Goal: Task Accomplishment & Management: Use online tool/utility

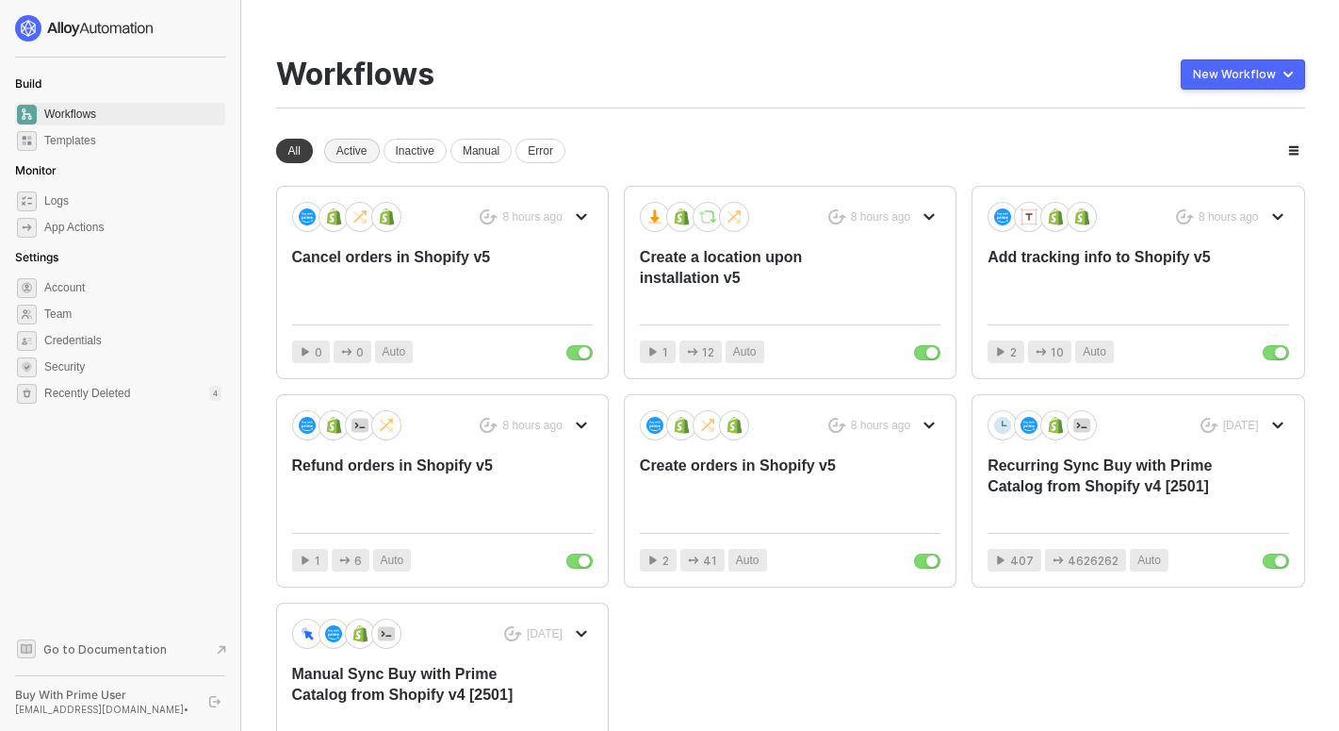
click at [364, 158] on div "Active" at bounding box center [352, 151] width 56 height 25
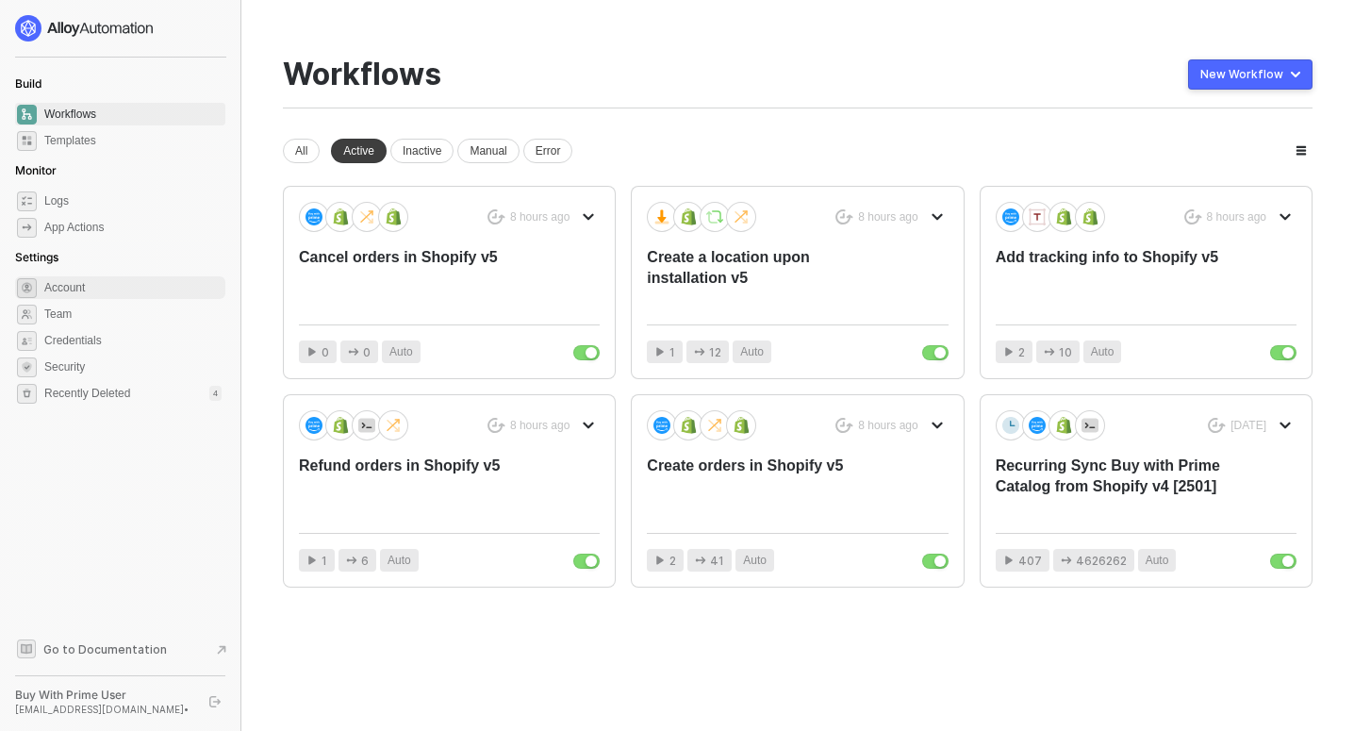
click at [82, 290] on span "Account" at bounding box center [132, 287] width 177 height 23
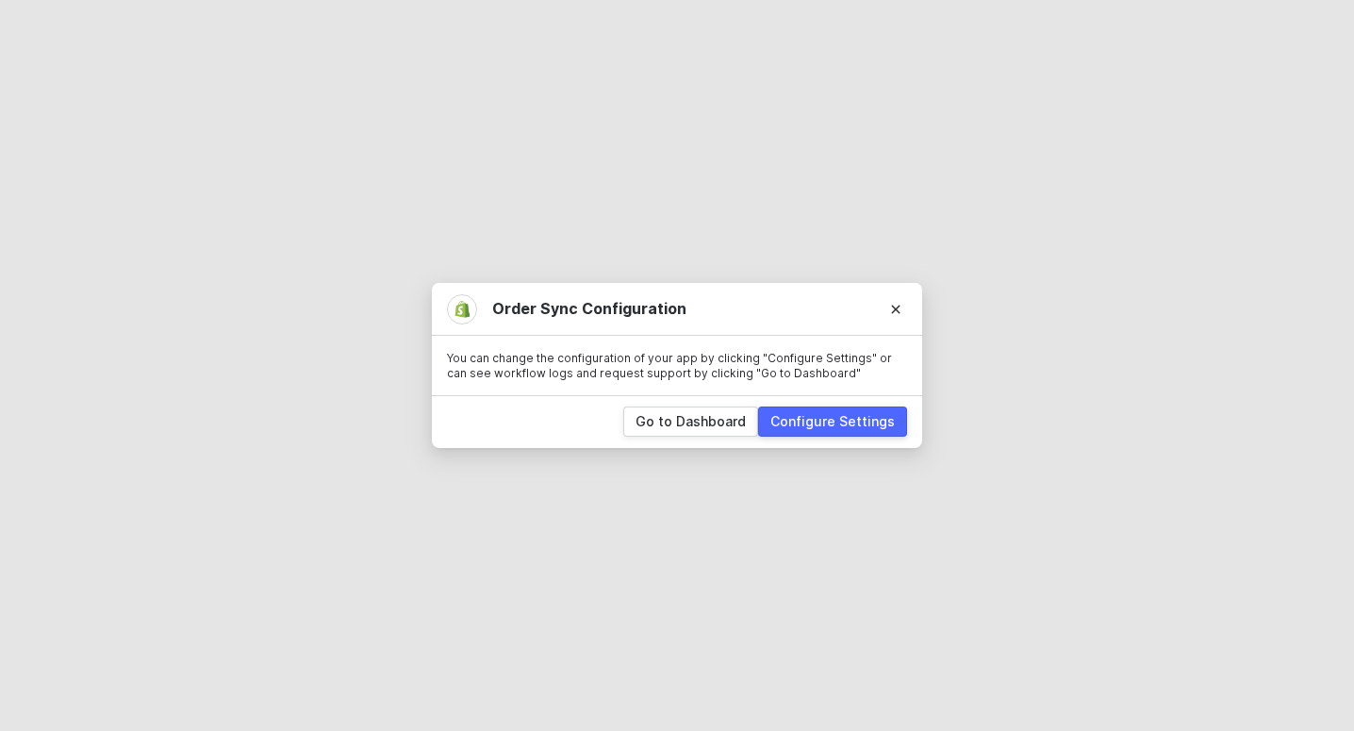
click at [853, 427] on div "Configure Settings" at bounding box center [832, 421] width 124 height 19
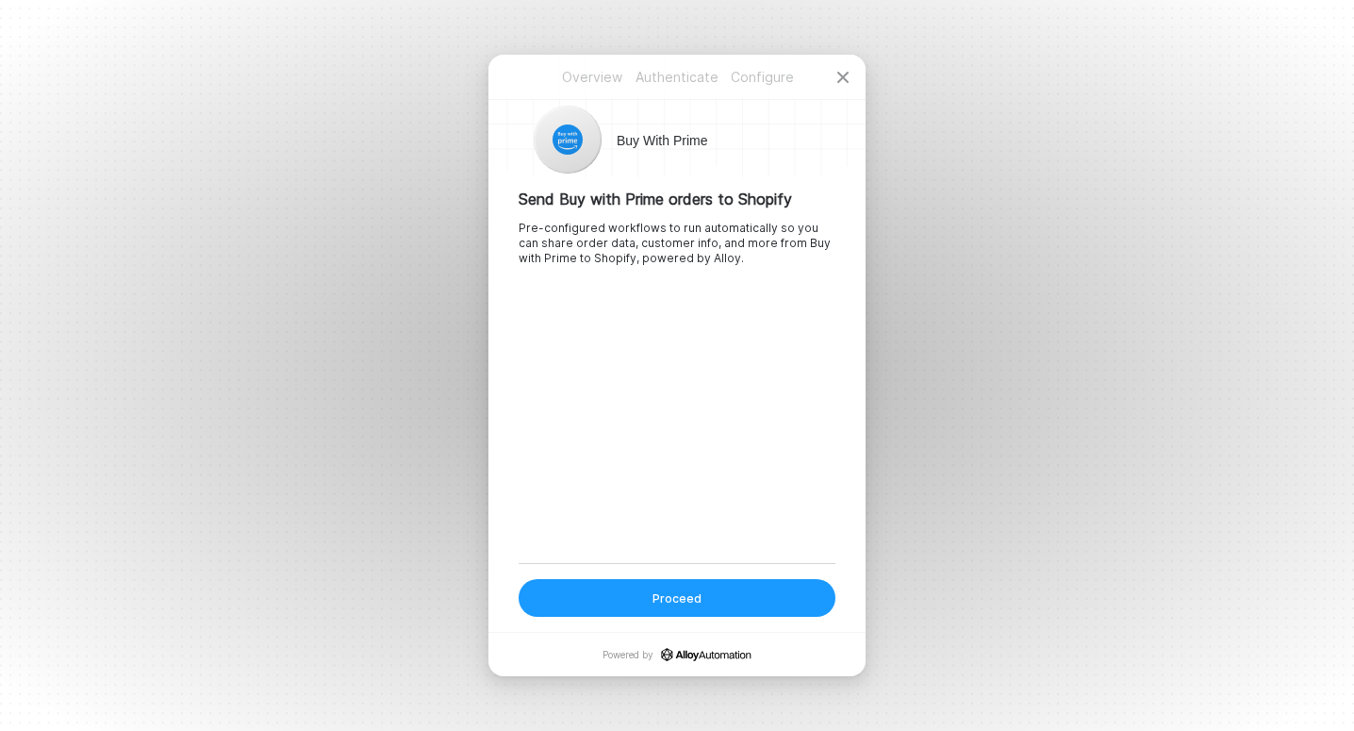
click at [732, 603] on button "Proceed" at bounding box center [676, 598] width 317 height 38
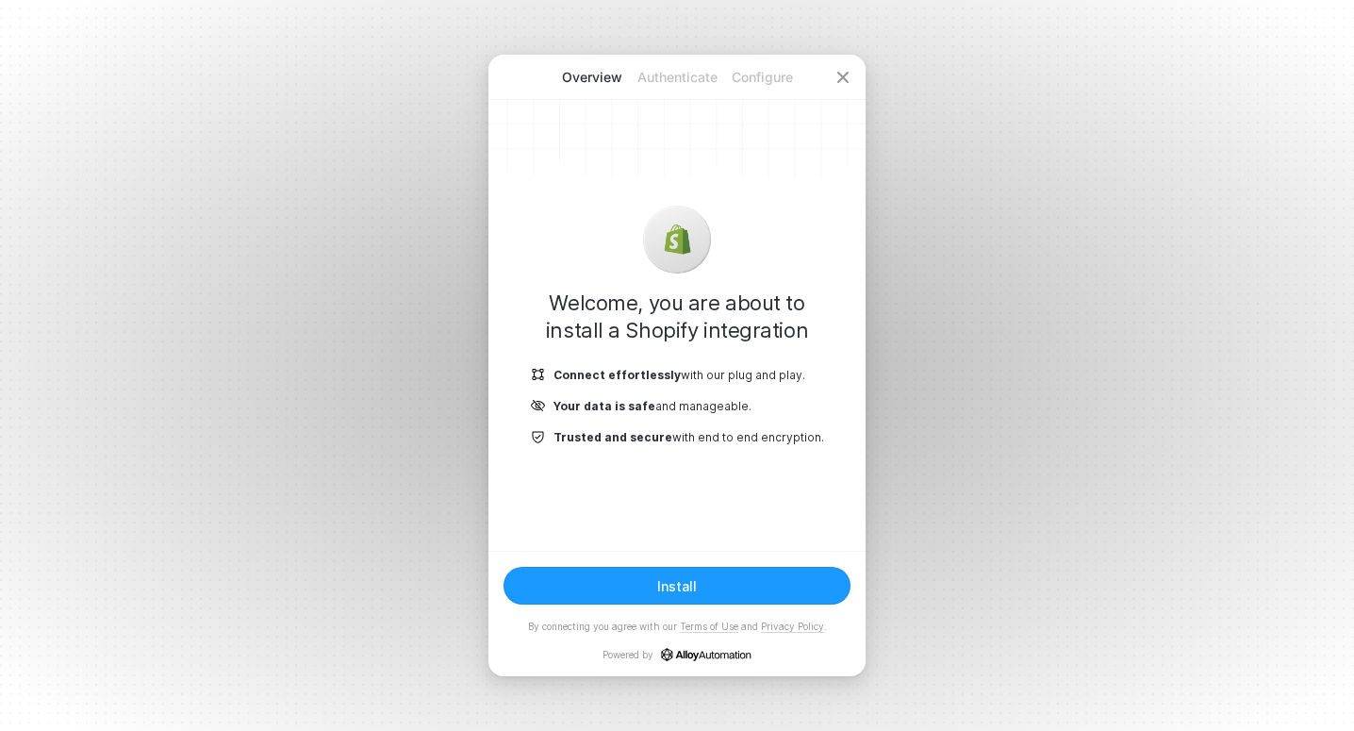
click at [710, 590] on button "Install" at bounding box center [676, 585] width 347 height 38
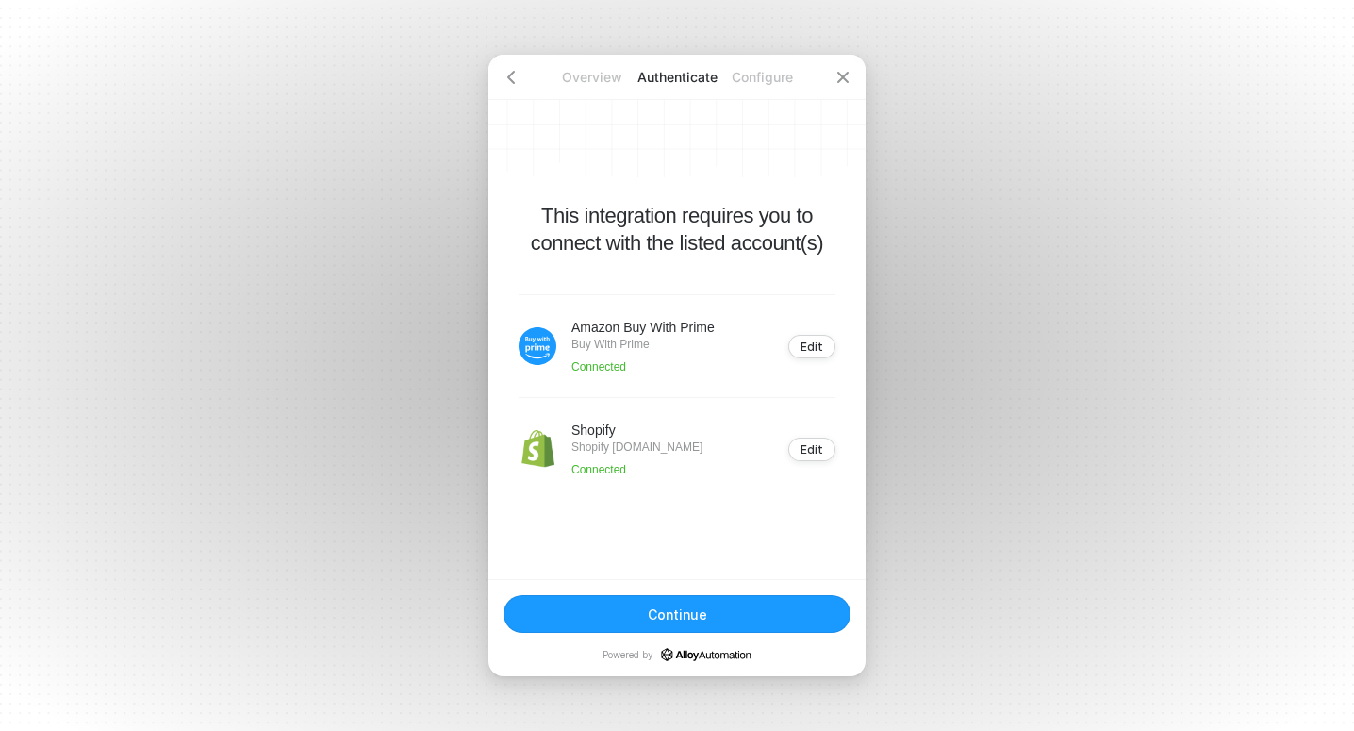
click at [739, 616] on button "Continue" at bounding box center [676, 614] width 347 height 38
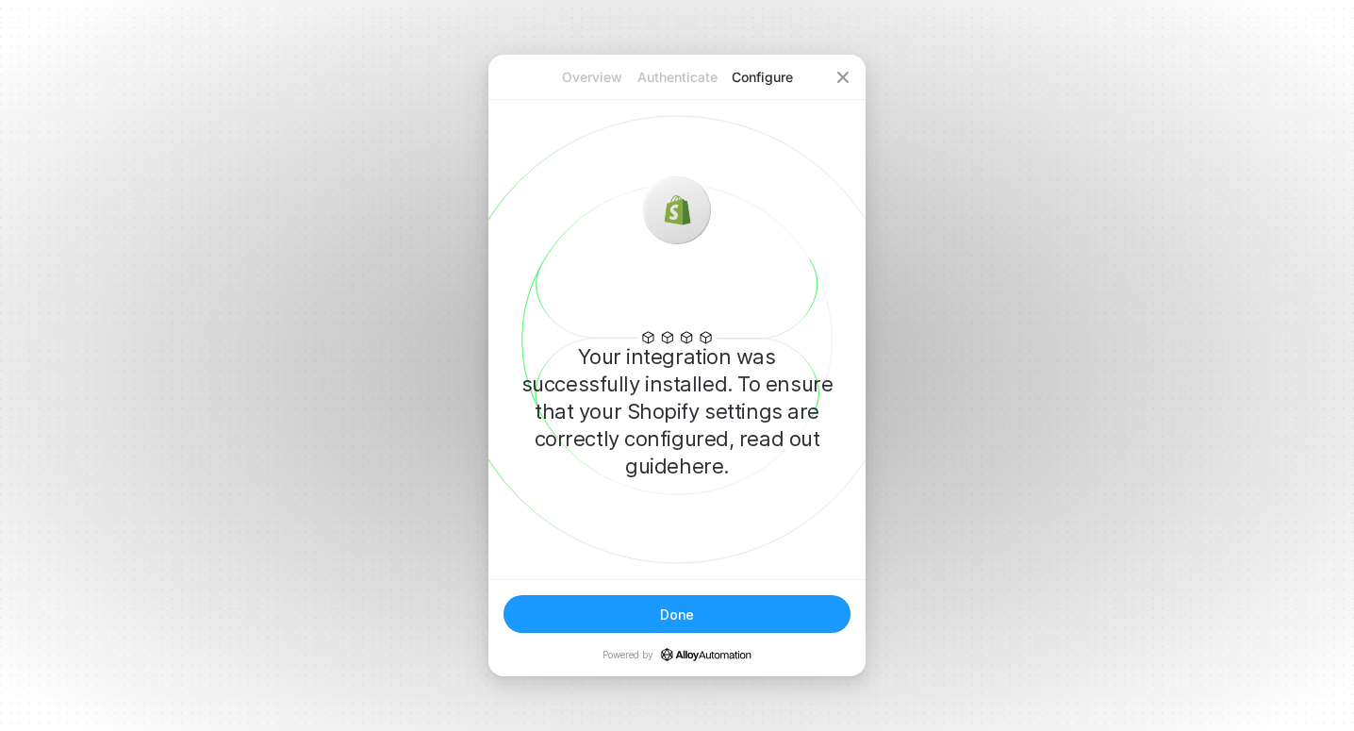
click at [744, 626] on button "Done" at bounding box center [676, 614] width 347 height 38
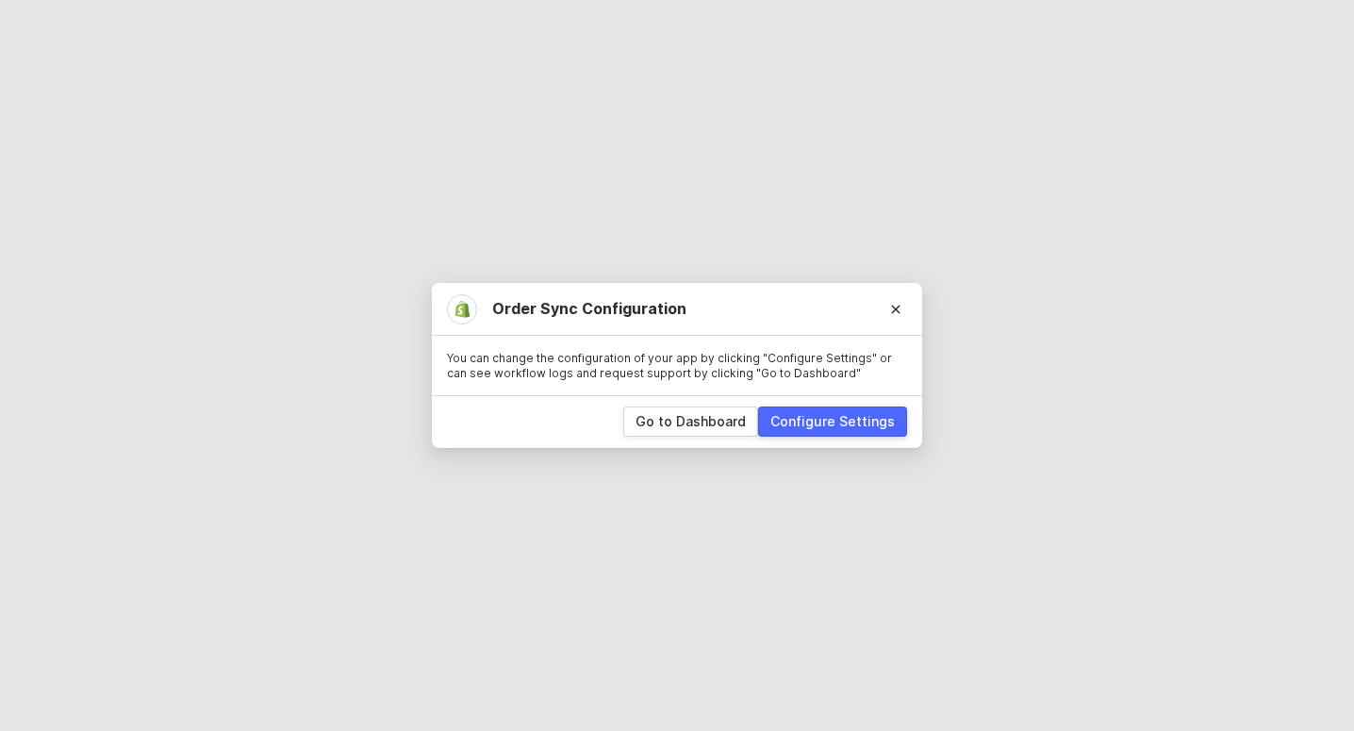
click at [835, 438] on div "Go to Dashboard Configure Settings" at bounding box center [677, 421] width 490 height 53
click at [835, 417] on div "Configure Settings" at bounding box center [832, 421] width 124 height 19
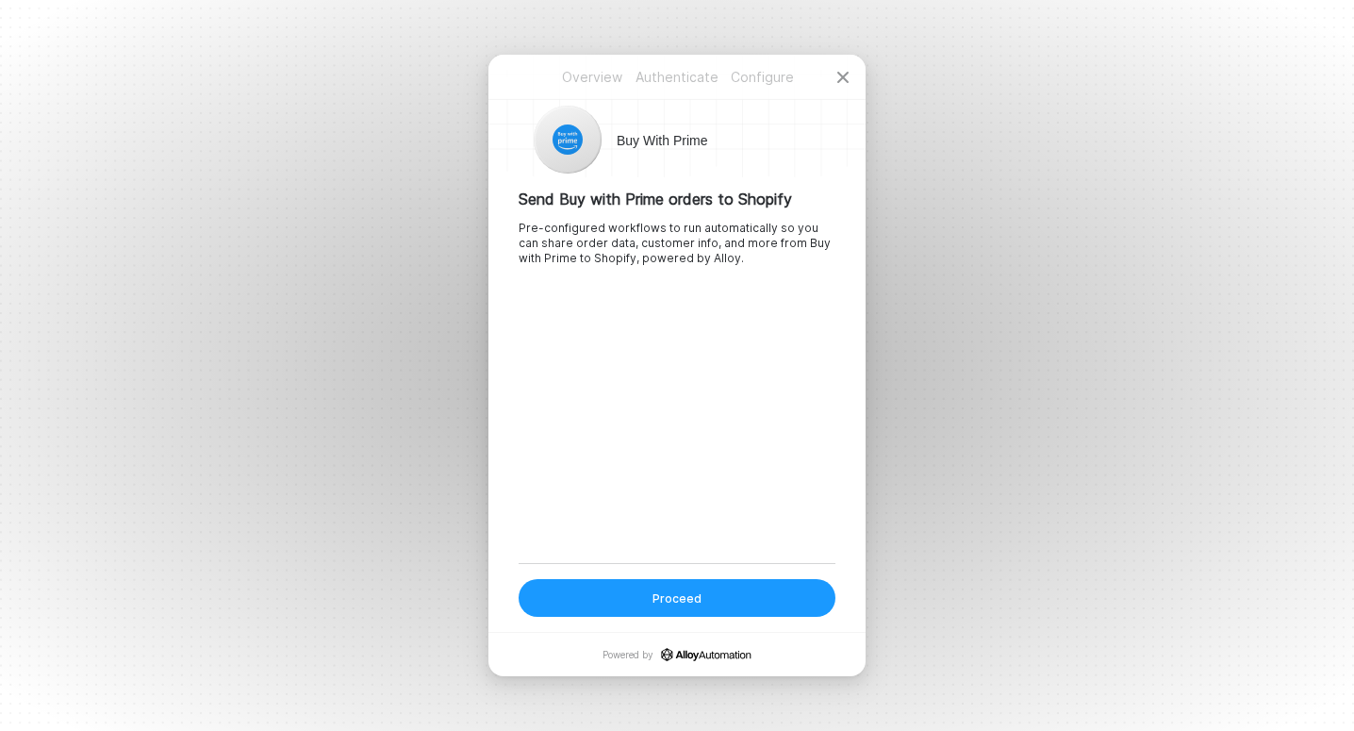
click at [710, 594] on button "Proceed" at bounding box center [676, 598] width 317 height 38
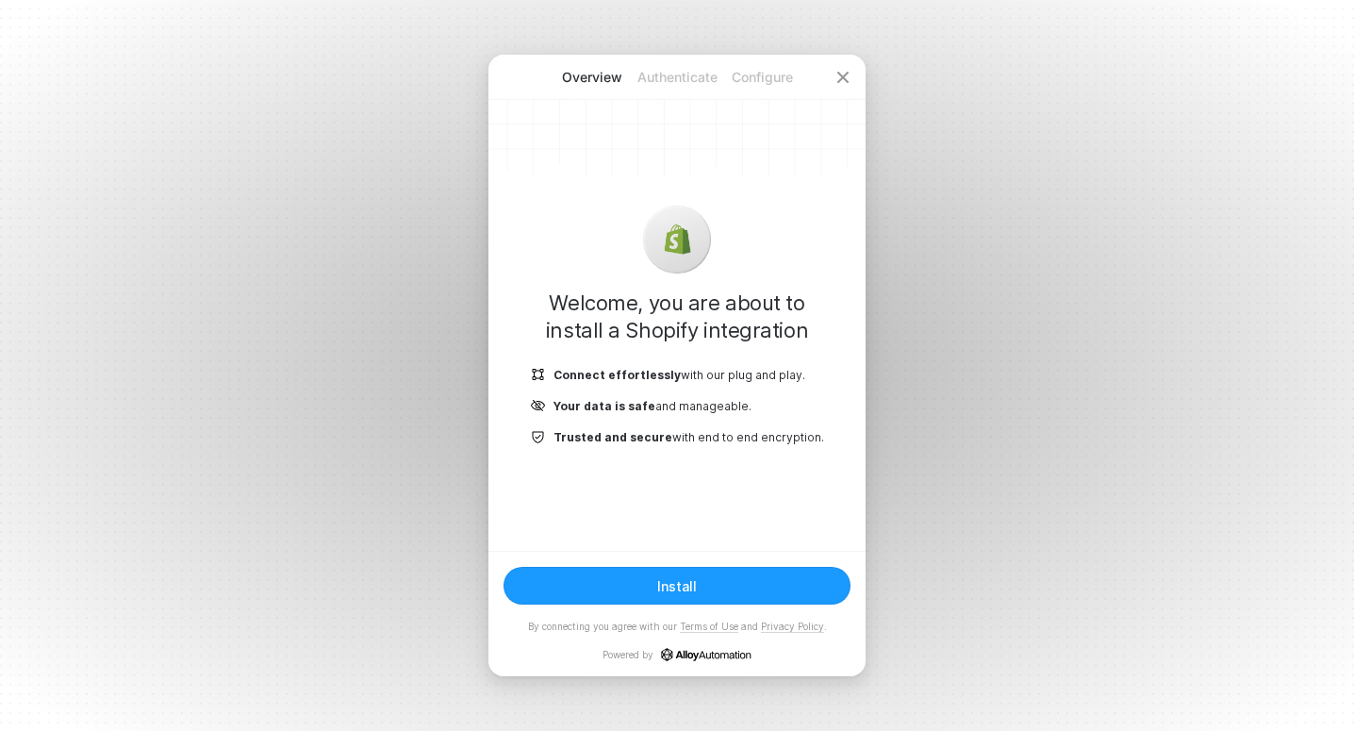
click at [701, 583] on button "Install" at bounding box center [676, 585] width 347 height 38
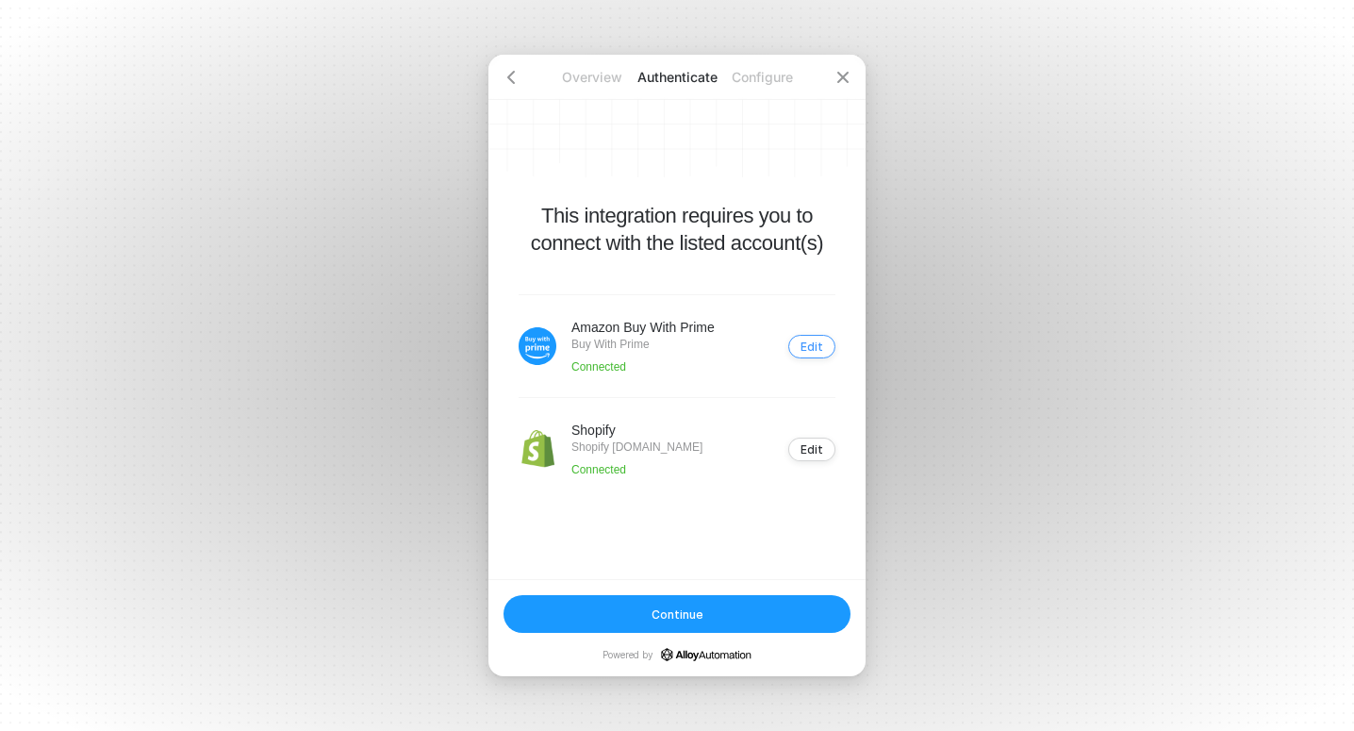
click at [813, 348] on div "Edit" at bounding box center [811, 346] width 23 height 14
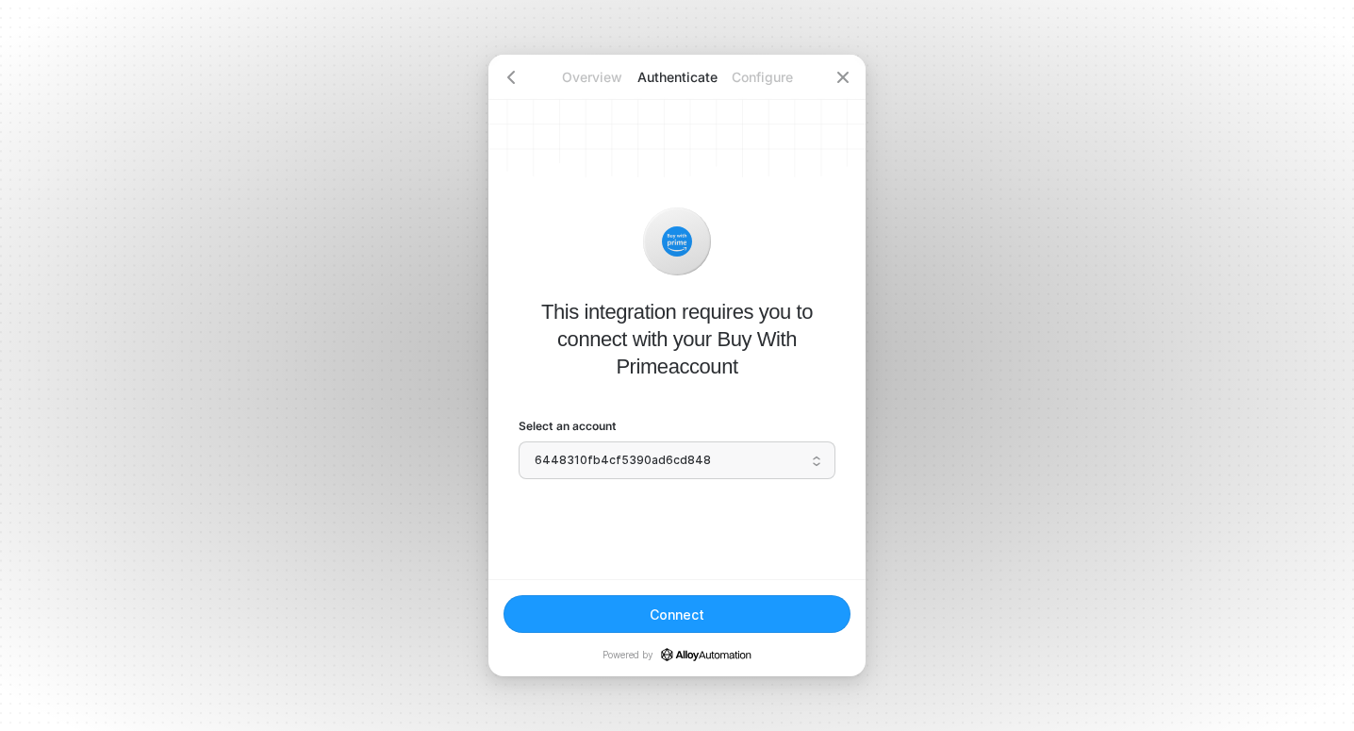
click at [765, 614] on button "Connect" at bounding box center [676, 614] width 347 height 38
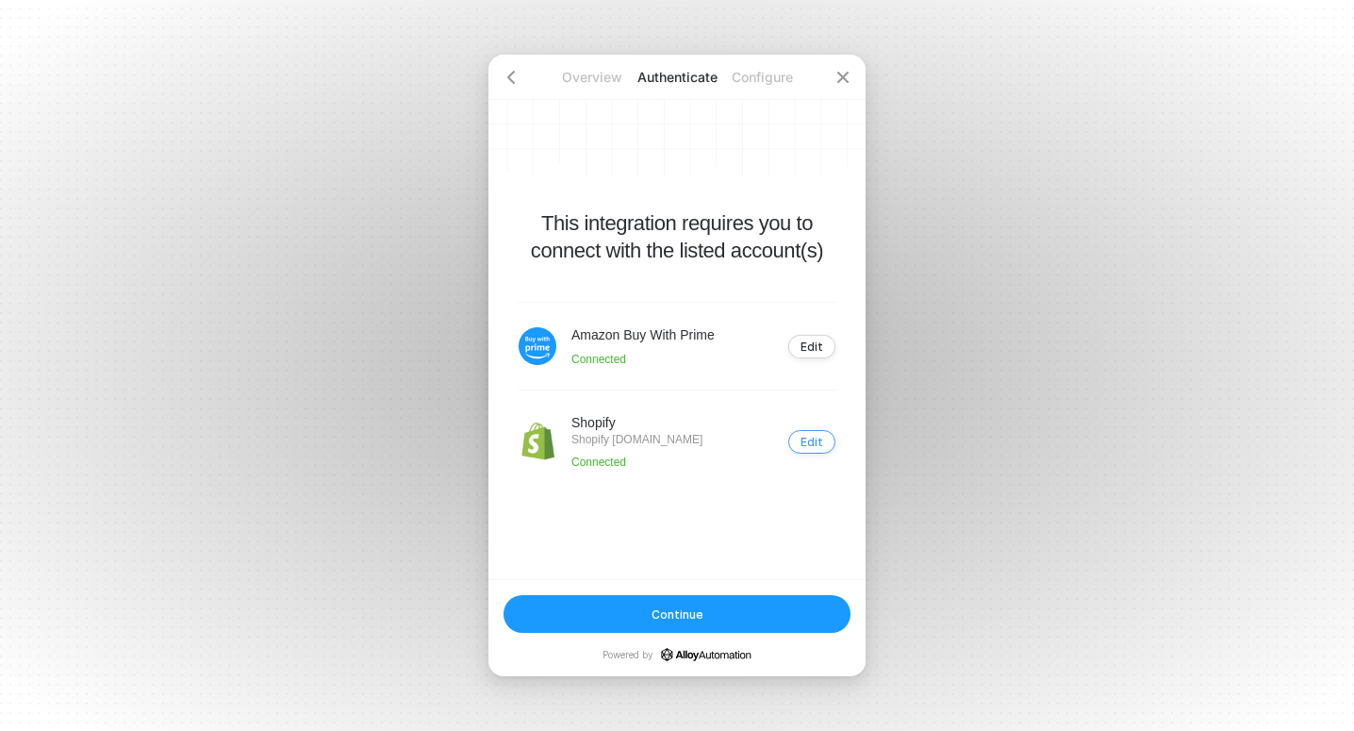
click at [813, 445] on div "Edit" at bounding box center [811, 442] width 23 height 14
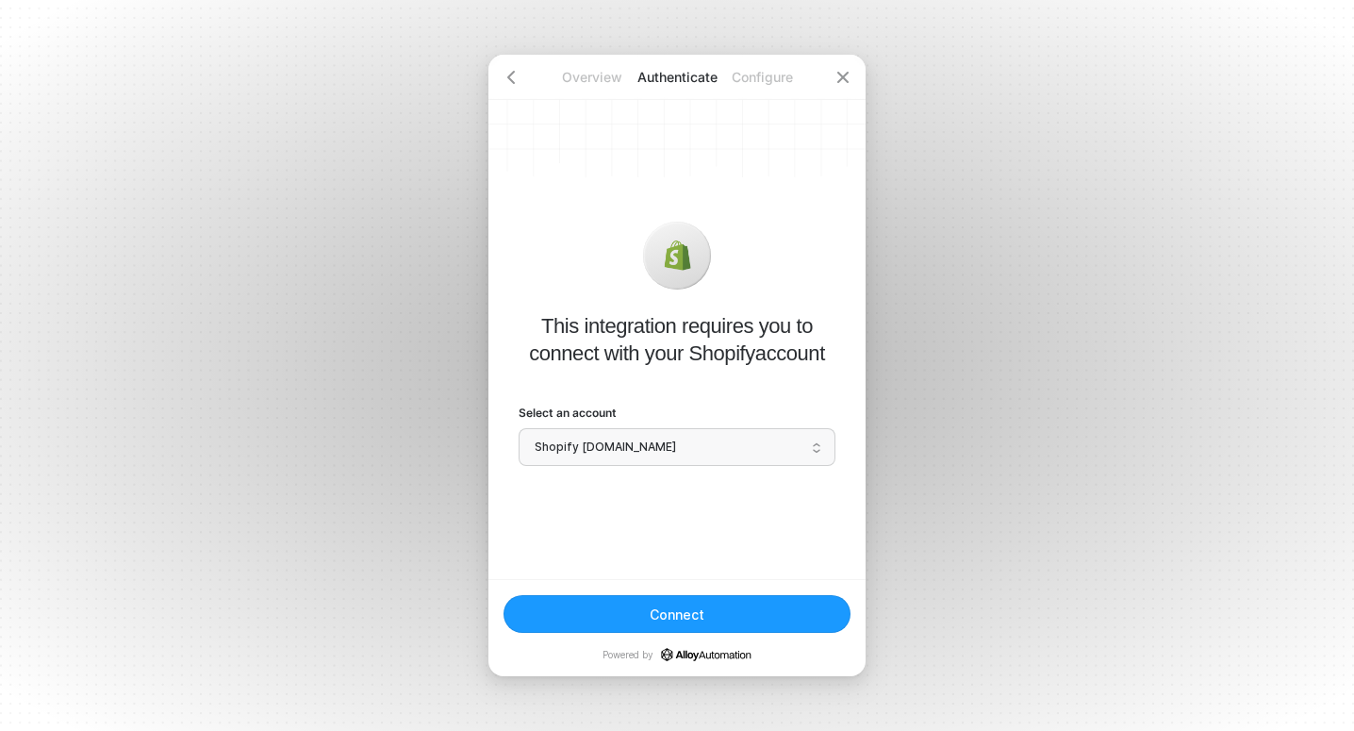
click at [743, 618] on button "Connect" at bounding box center [676, 614] width 347 height 38
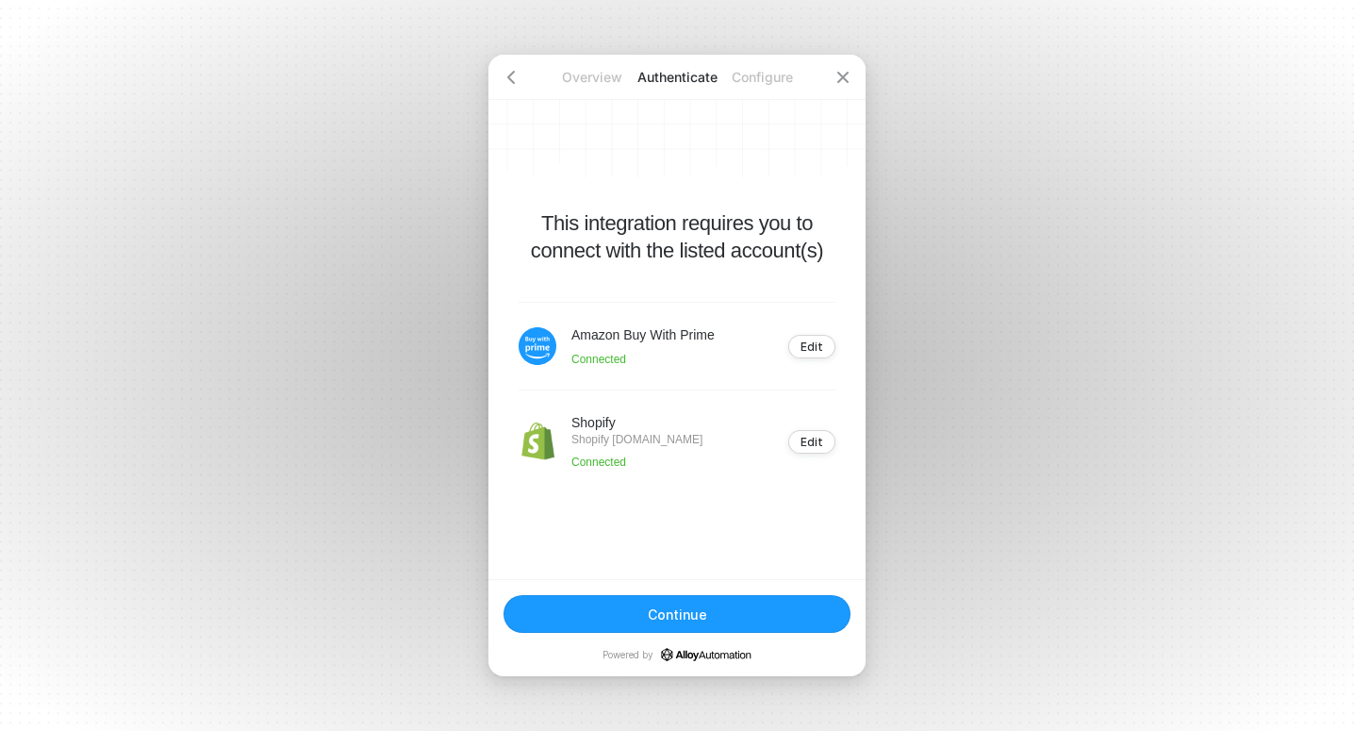
click at [778, 616] on button "Continue" at bounding box center [676, 614] width 347 height 38
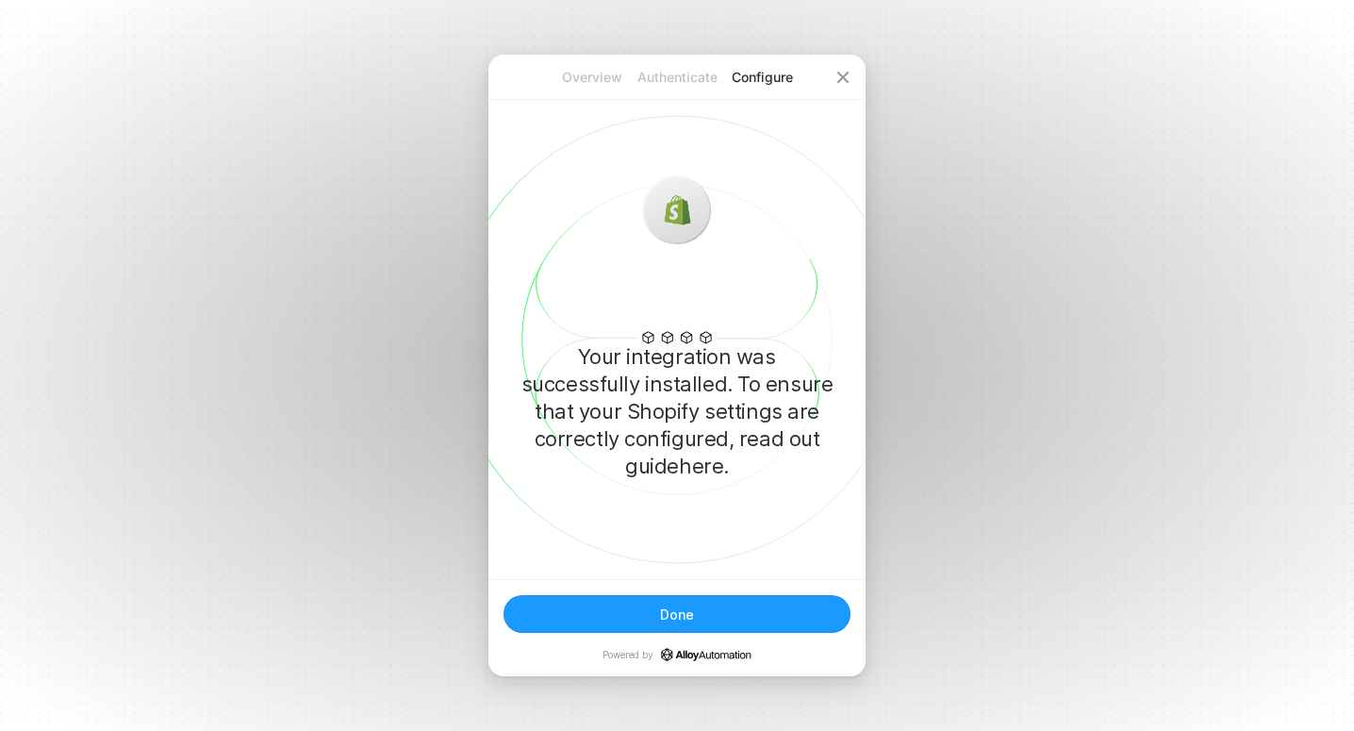
click at [726, 617] on button "Done" at bounding box center [676, 614] width 347 height 38
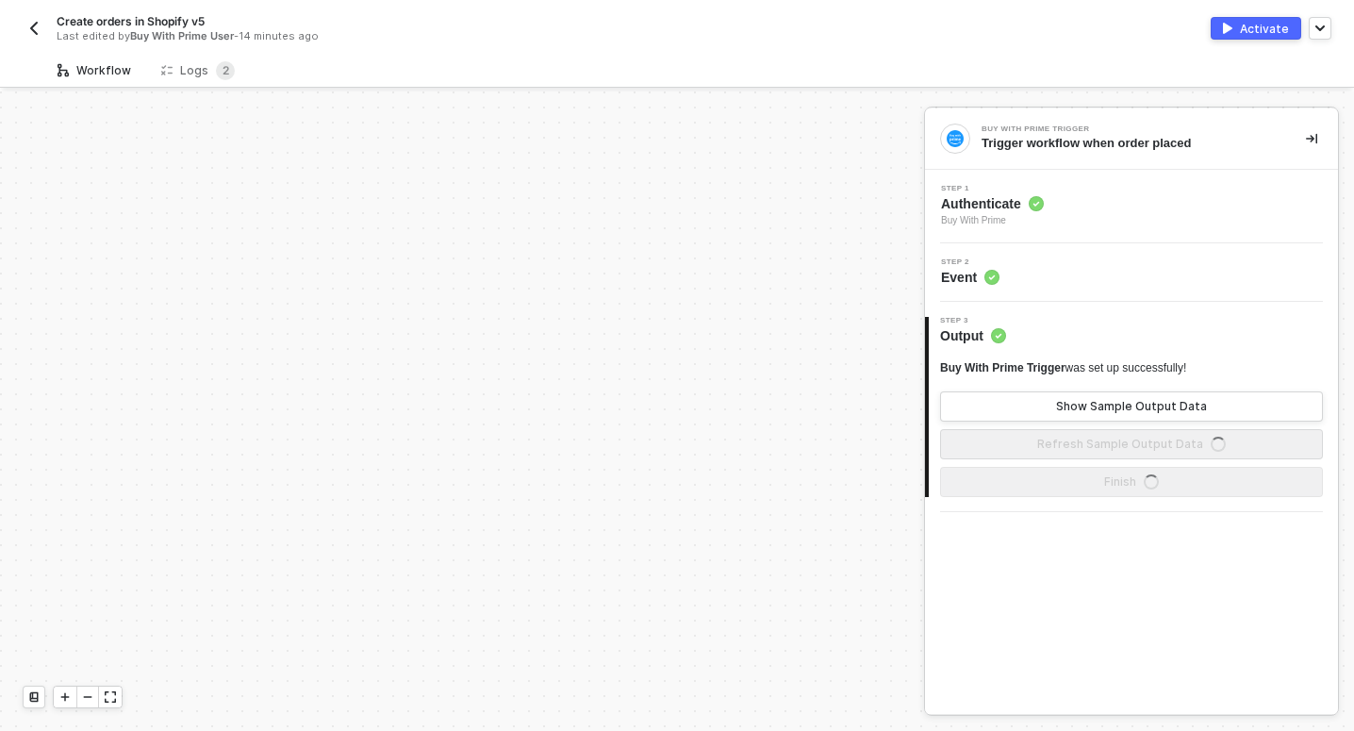
scroll to position [772, 0]
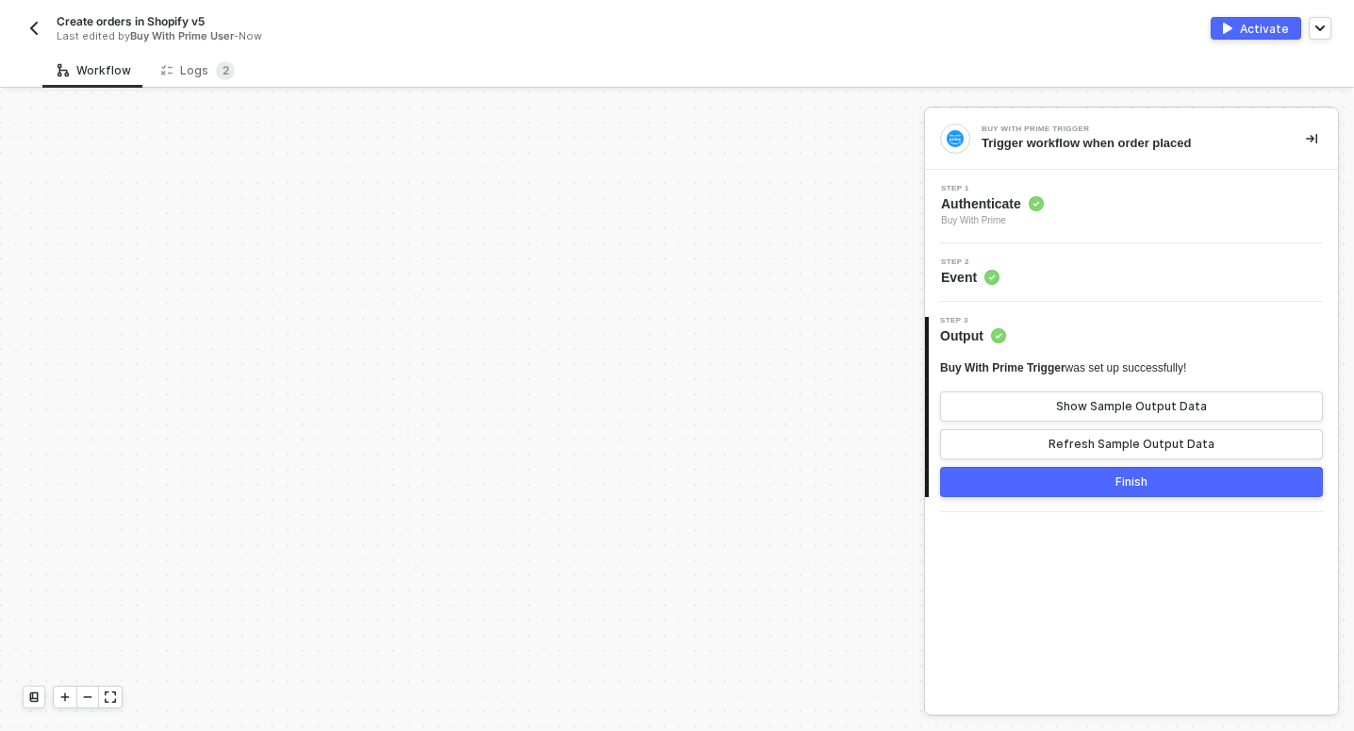
click at [41, 34] on button "button" at bounding box center [34, 28] width 23 height 23
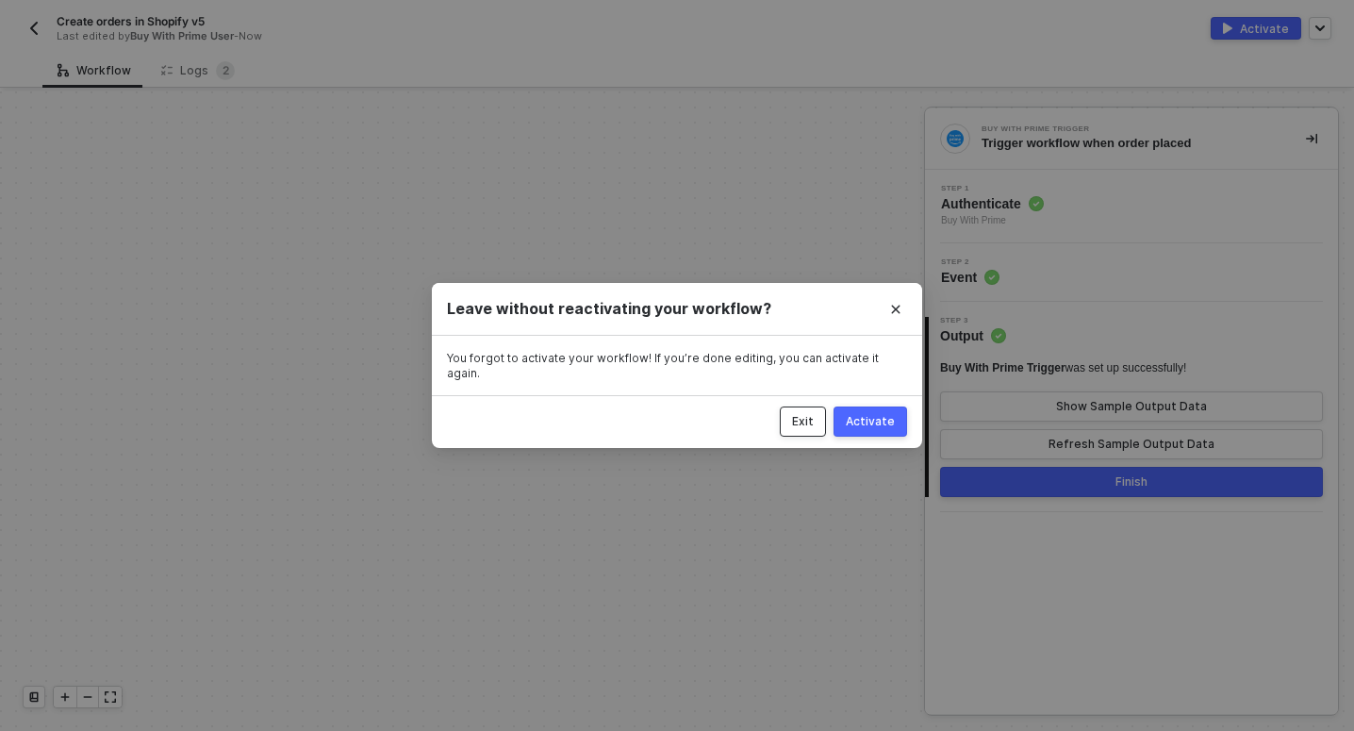
click at [817, 419] on button "Exit" at bounding box center [803, 421] width 46 height 30
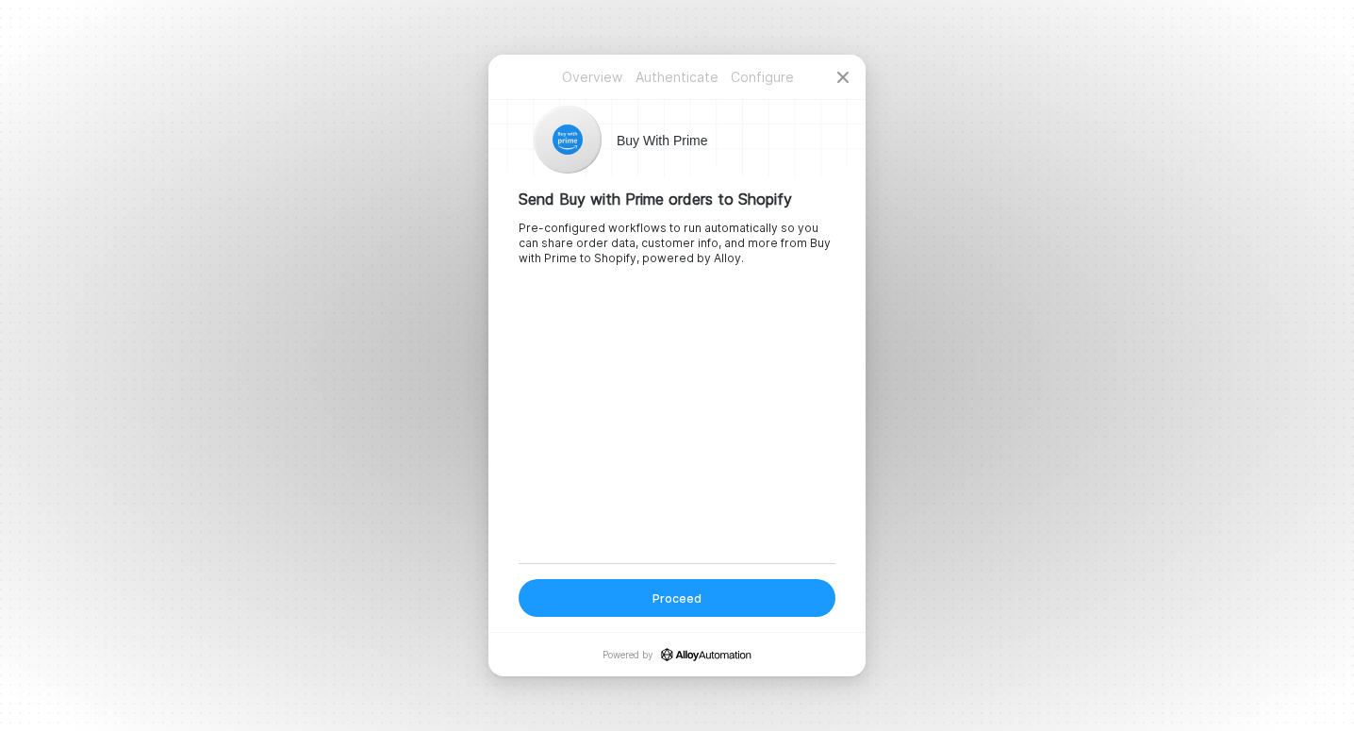
click at [735, 593] on button "Proceed" at bounding box center [676, 598] width 317 height 38
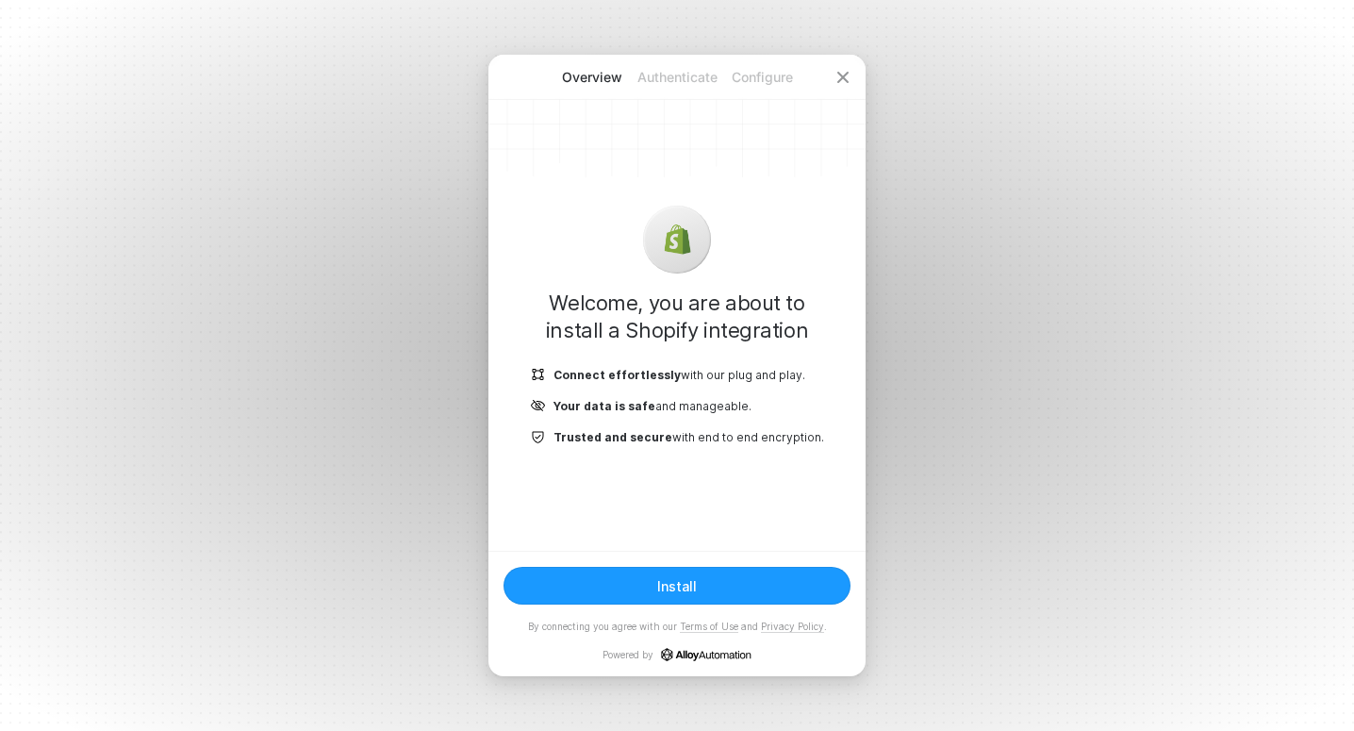
click at [783, 580] on button "Install" at bounding box center [676, 585] width 347 height 38
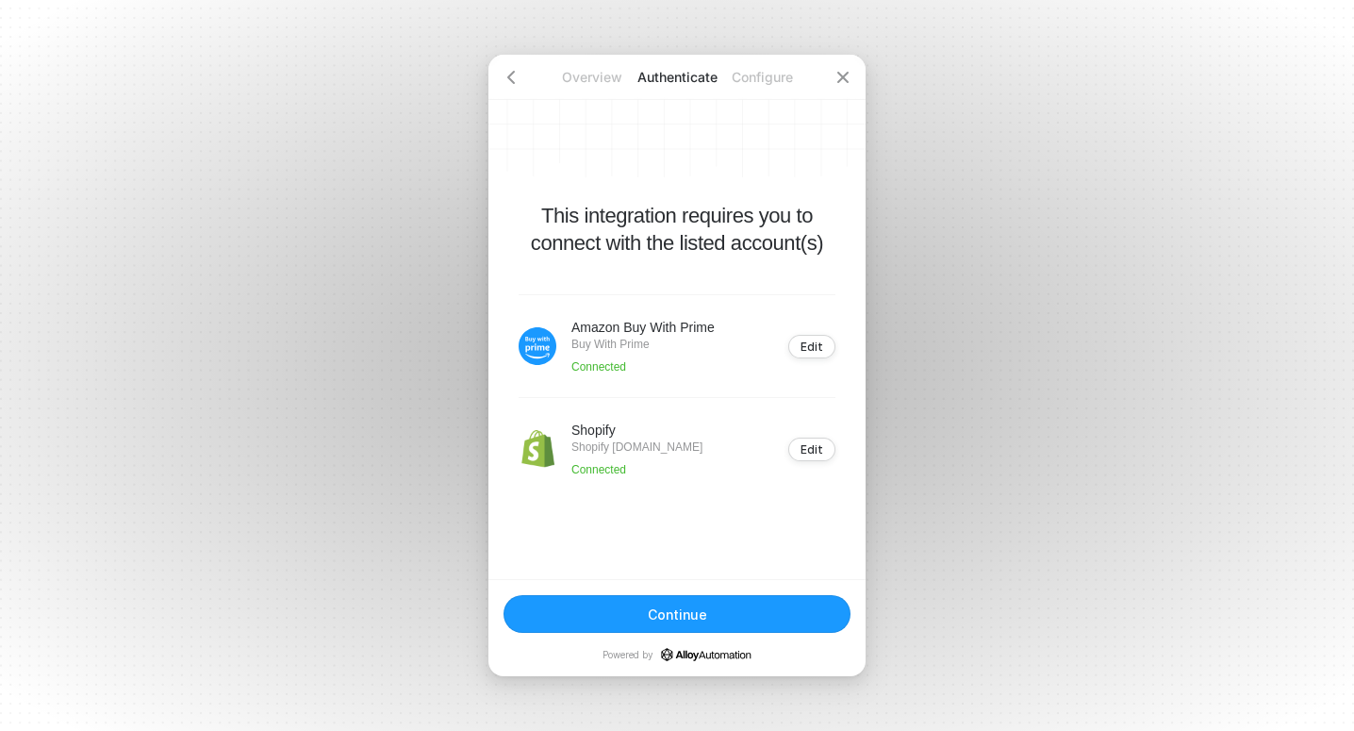
click at [776, 595] on button "Continue" at bounding box center [676, 614] width 347 height 38
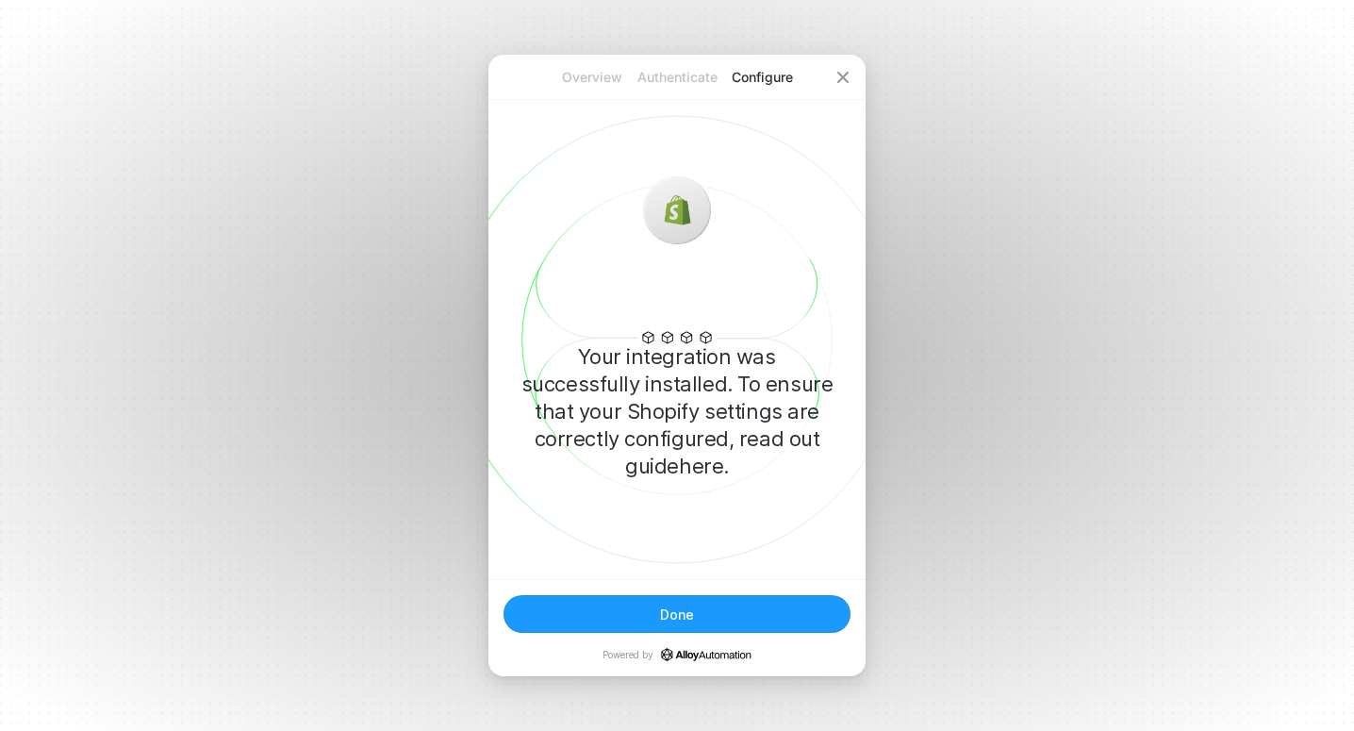
click at [772, 610] on button "Done" at bounding box center [676, 614] width 347 height 38
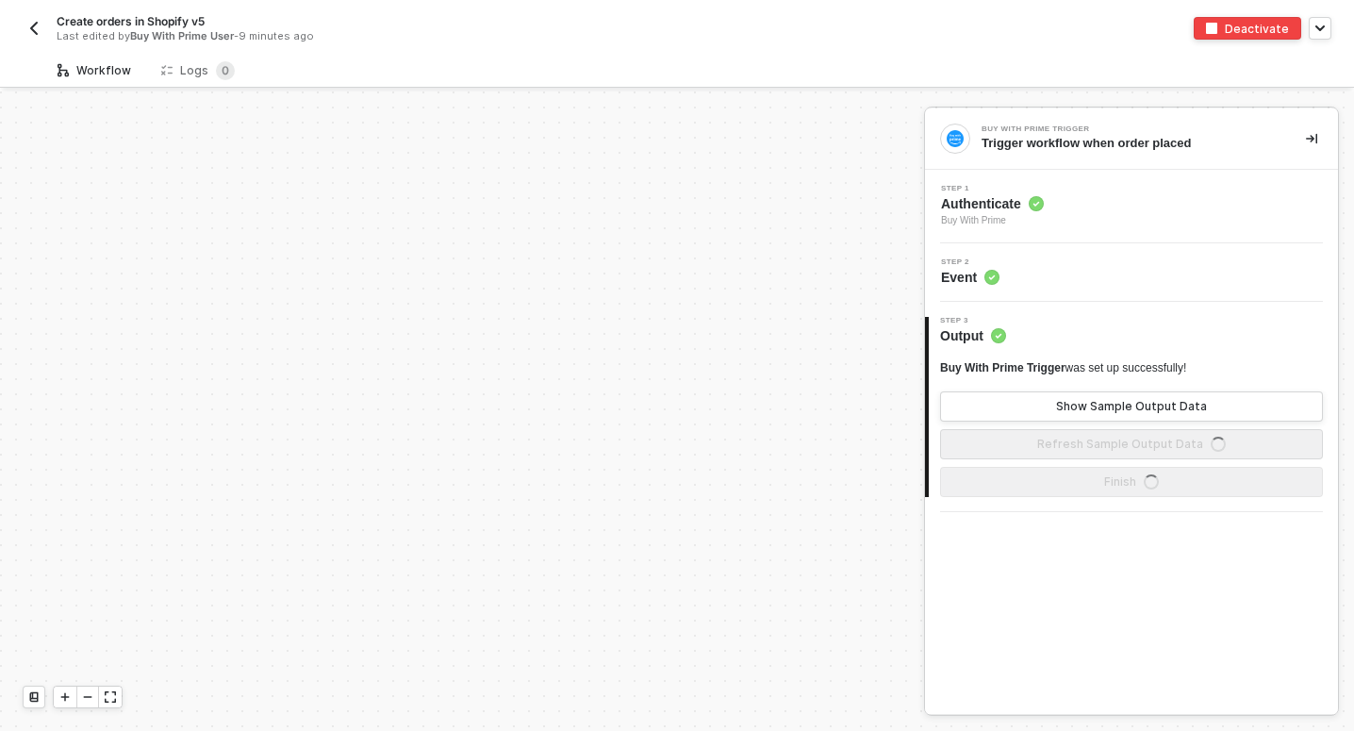
scroll to position [772, 0]
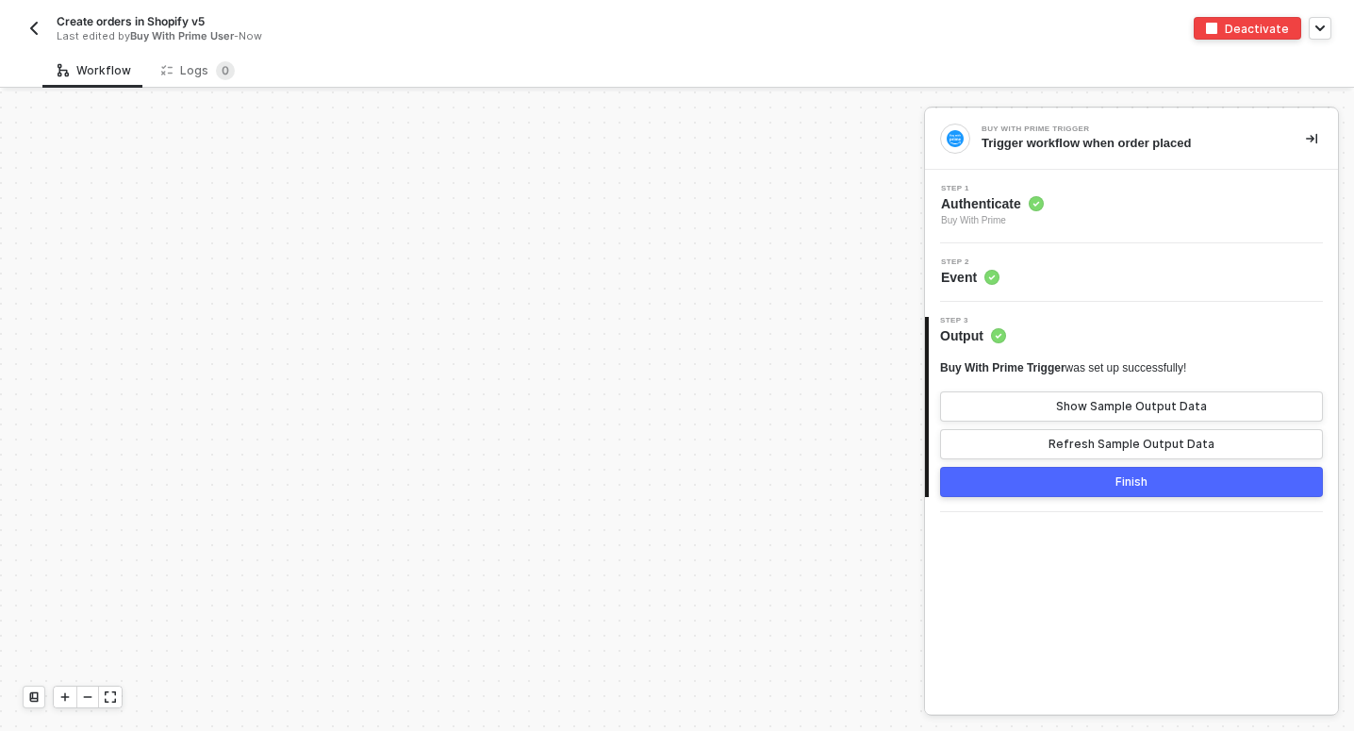
click at [1234, 140] on div "Trigger workflow when order placed" at bounding box center [1128, 143] width 294 height 17
click at [1212, 410] on button "Show Sample Output Data" at bounding box center [1131, 406] width 383 height 30
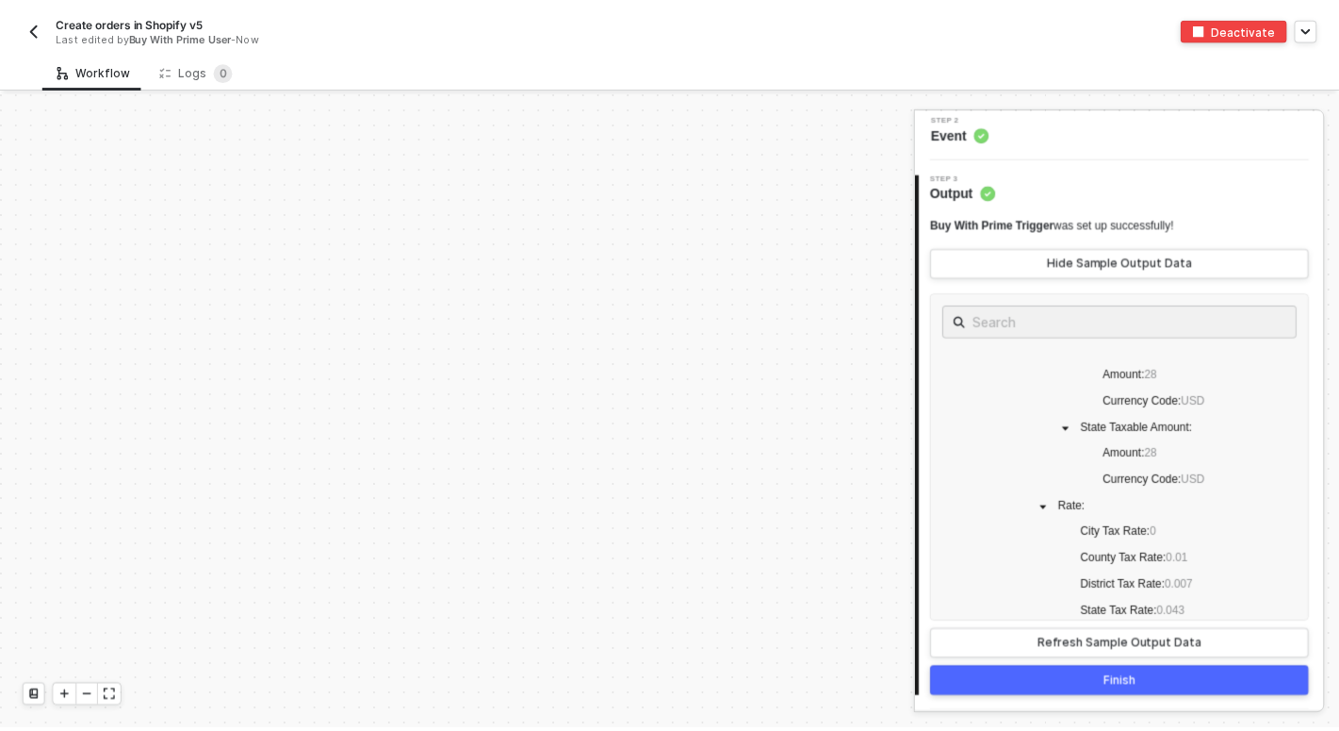
scroll to position [2203, 0]
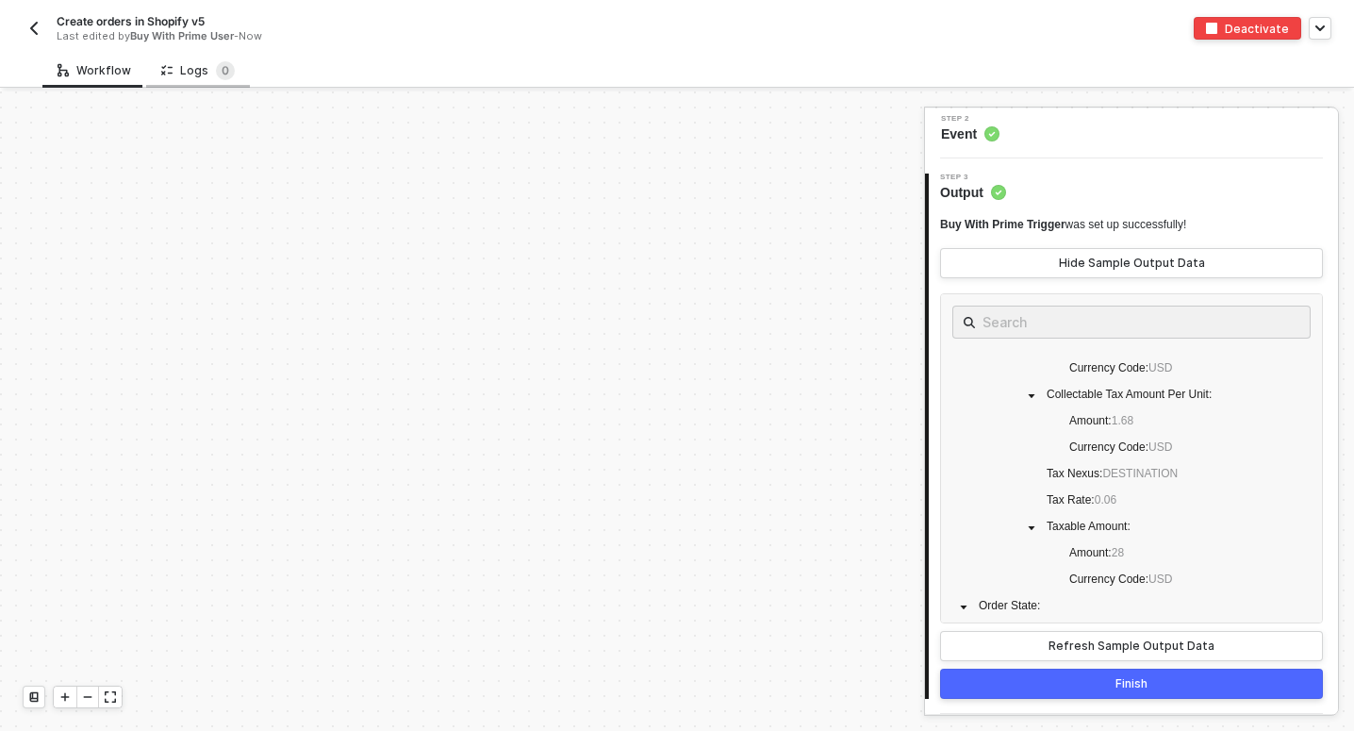
click at [197, 77] on div "Logs 0" at bounding box center [198, 70] width 74 height 19
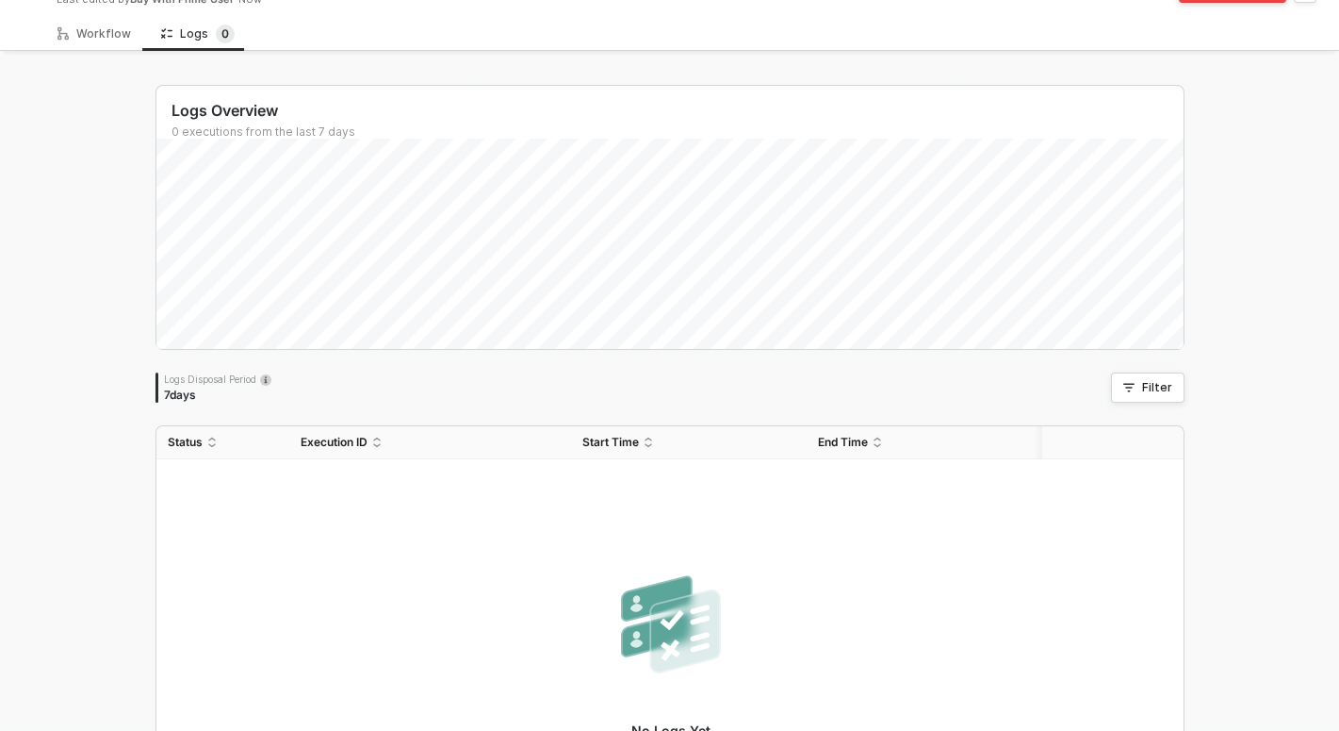
scroll to position [0, 0]
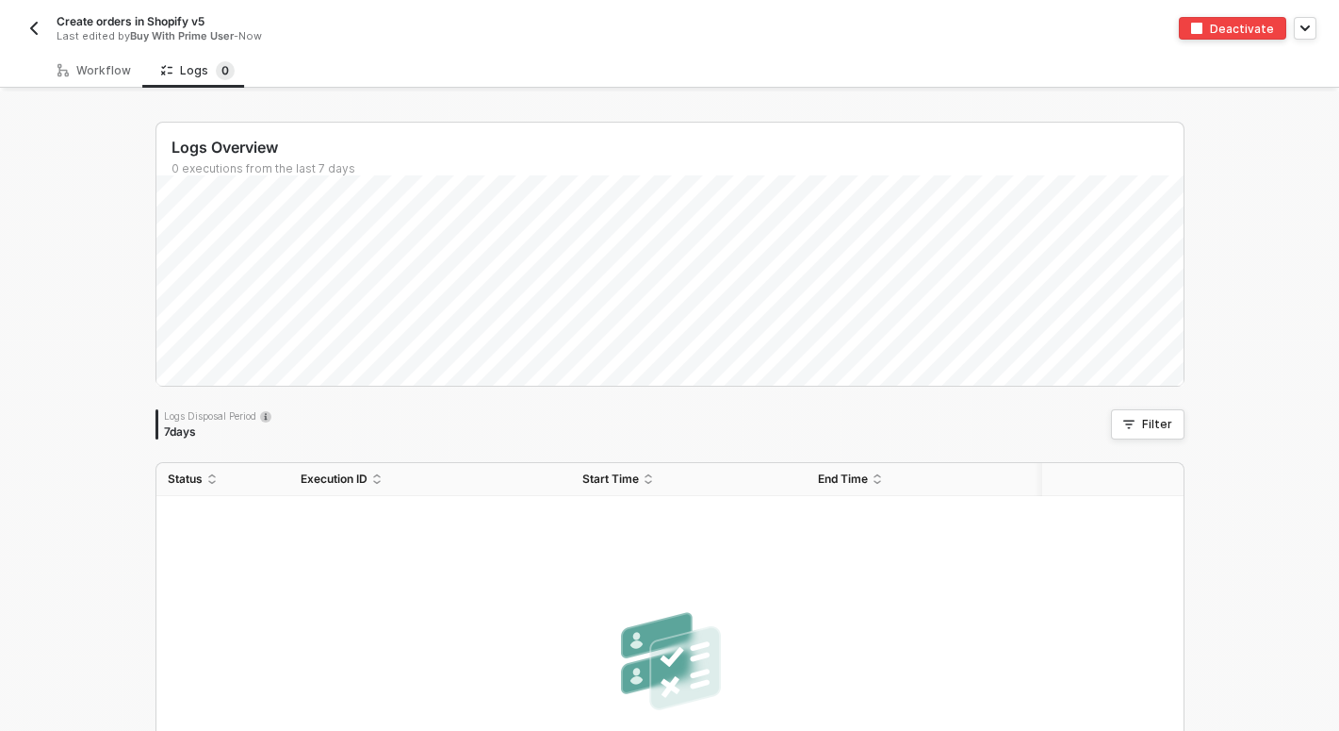
click at [28, 31] on img "button" at bounding box center [33, 28] width 15 height 15
